Goal: Find specific page/section: Find specific page/section

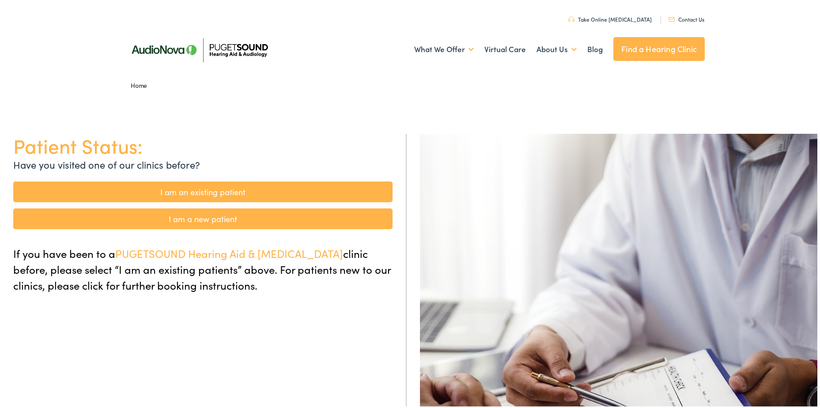
click at [690, 20] on link "Contact Us" at bounding box center [687, 18] width 36 height 8
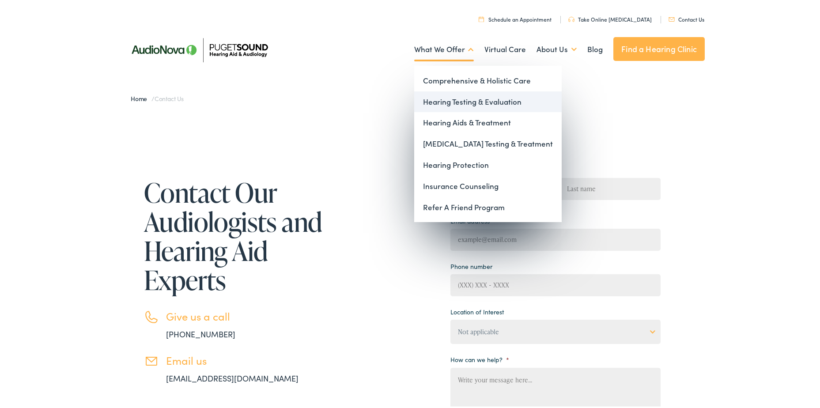
click at [445, 102] on link "Hearing Testing & Evaluation" at bounding box center [488, 100] width 148 height 21
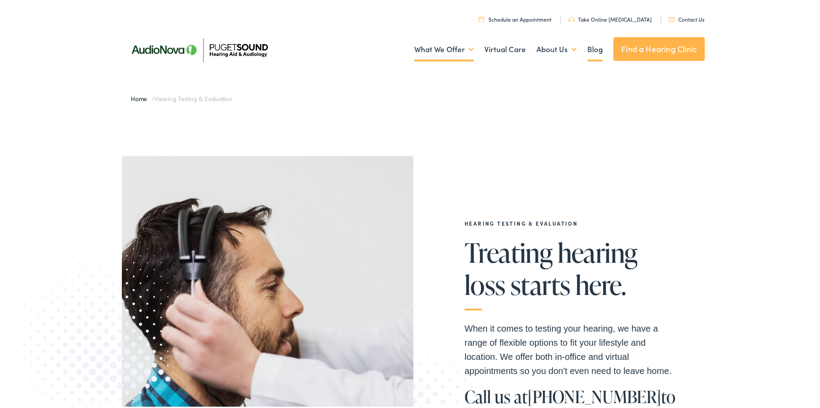
click at [587, 47] on link "Blog" at bounding box center [594, 47] width 15 height 33
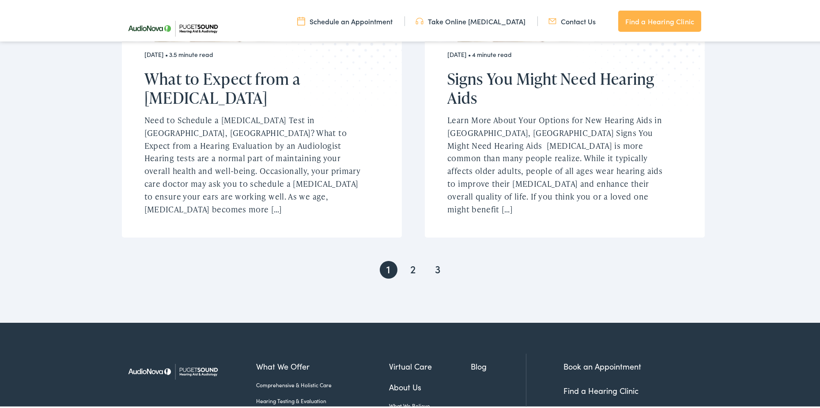
scroll to position [1888, 0]
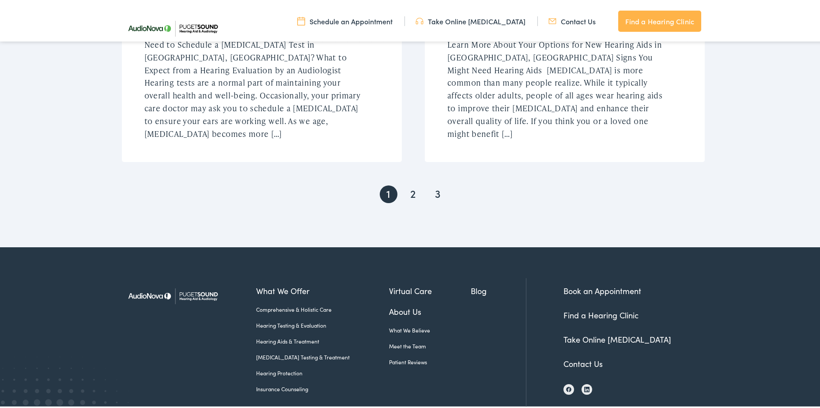
click at [398, 304] on link "About Us" at bounding box center [430, 310] width 82 height 12
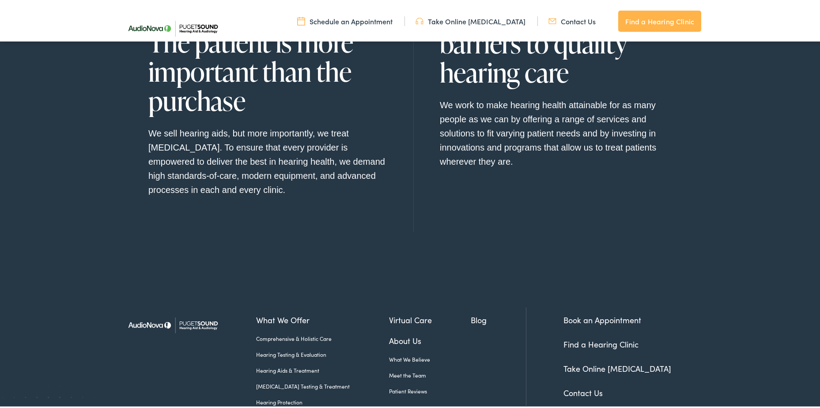
scroll to position [1030, 0]
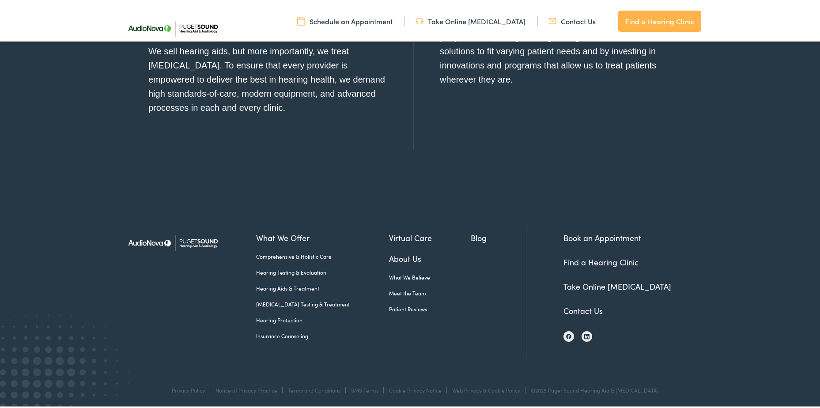
click at [582, 310] on link "Contact Us" at bounding box center [583, 308] width 39 height 11
